Goal: Check status

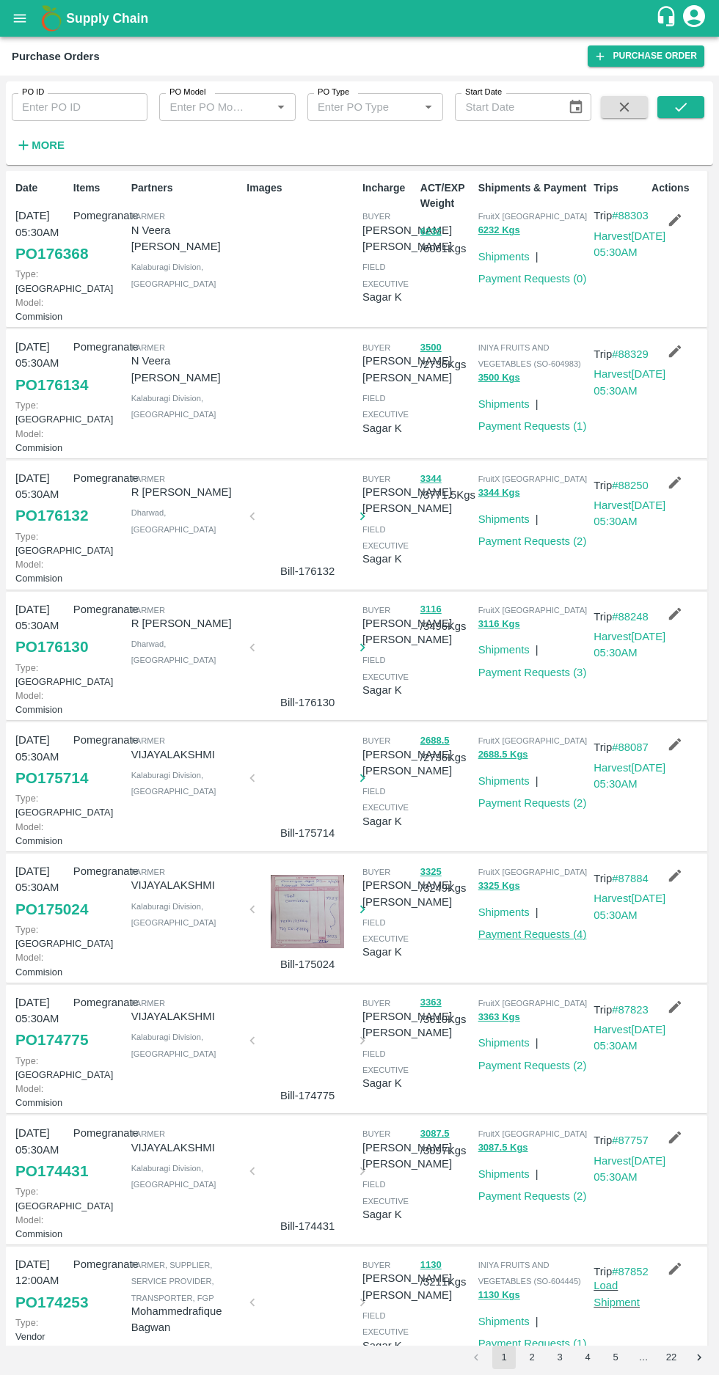
click at [533, 940] on link "Payment Requests ( 4 )" at bounding box center [532, 934] width 109 height 12
